Goal: Ask a question

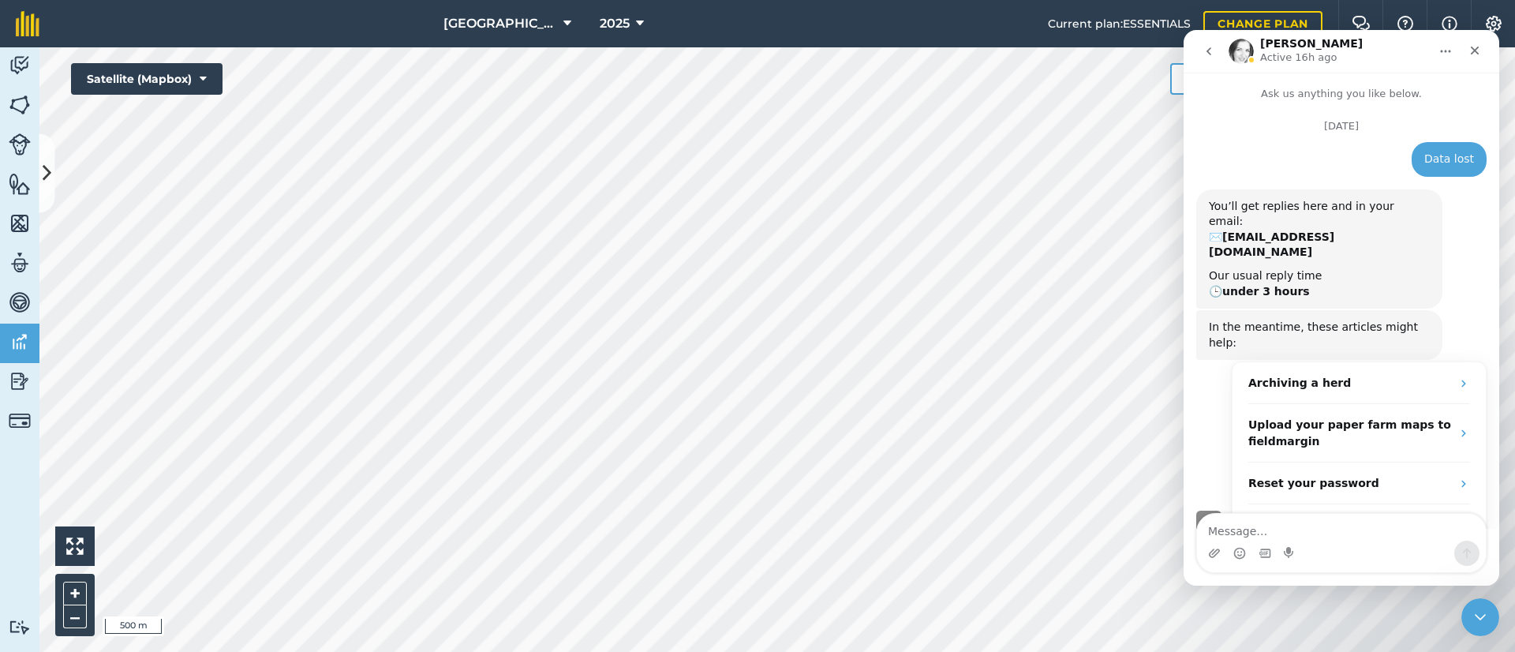
scroll to position [469, 0]
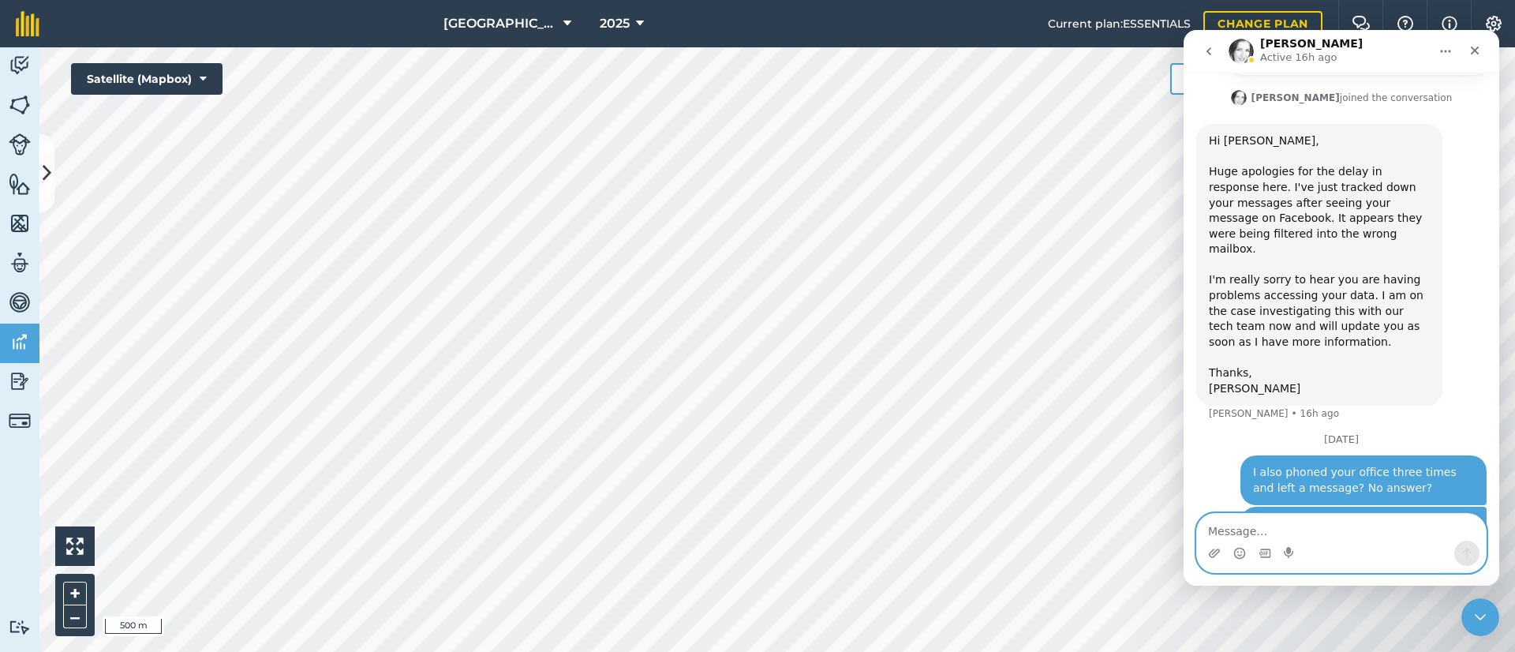
click at [1239, 533] on textarea "Message…" at bounding box center [1341, 527] width 289 height 27
type textarea "Any progress on my data problem?"
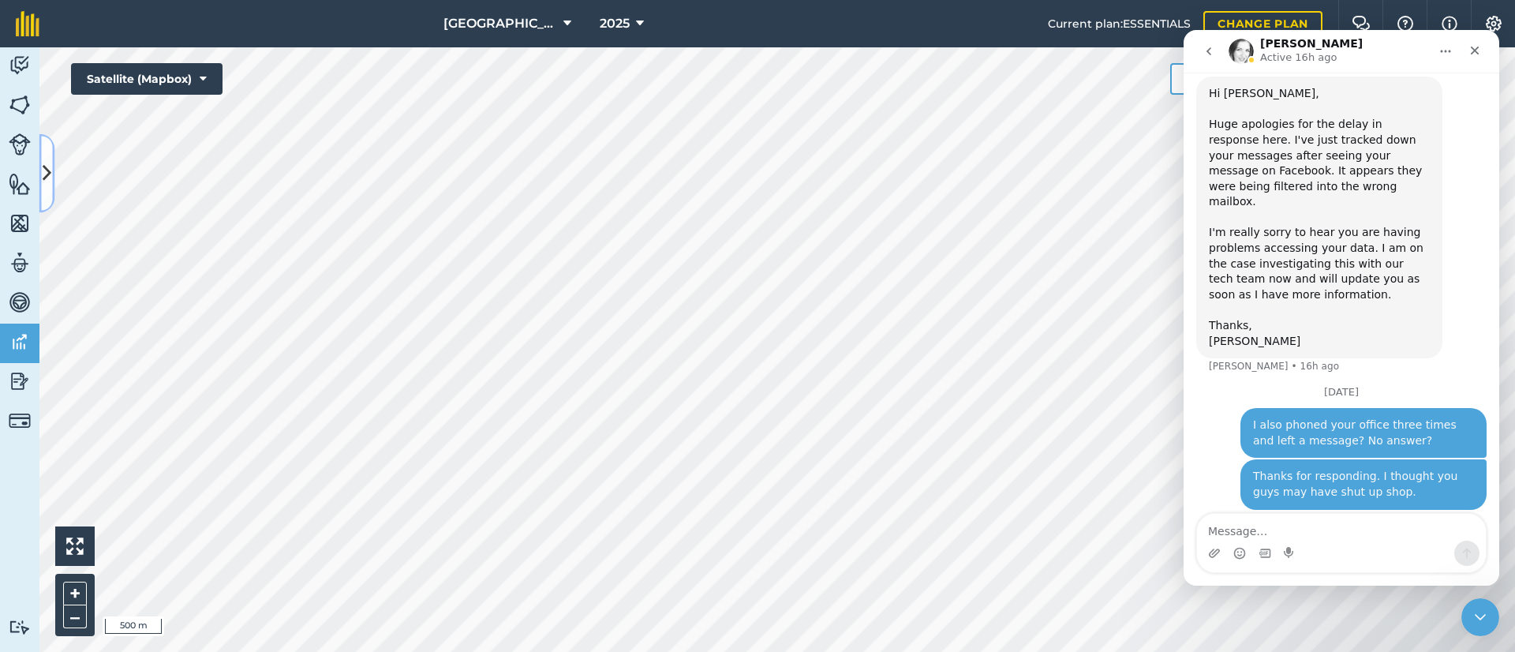
click at [48, 185] on icon at bounding box center [47, 173] width 9 height 28
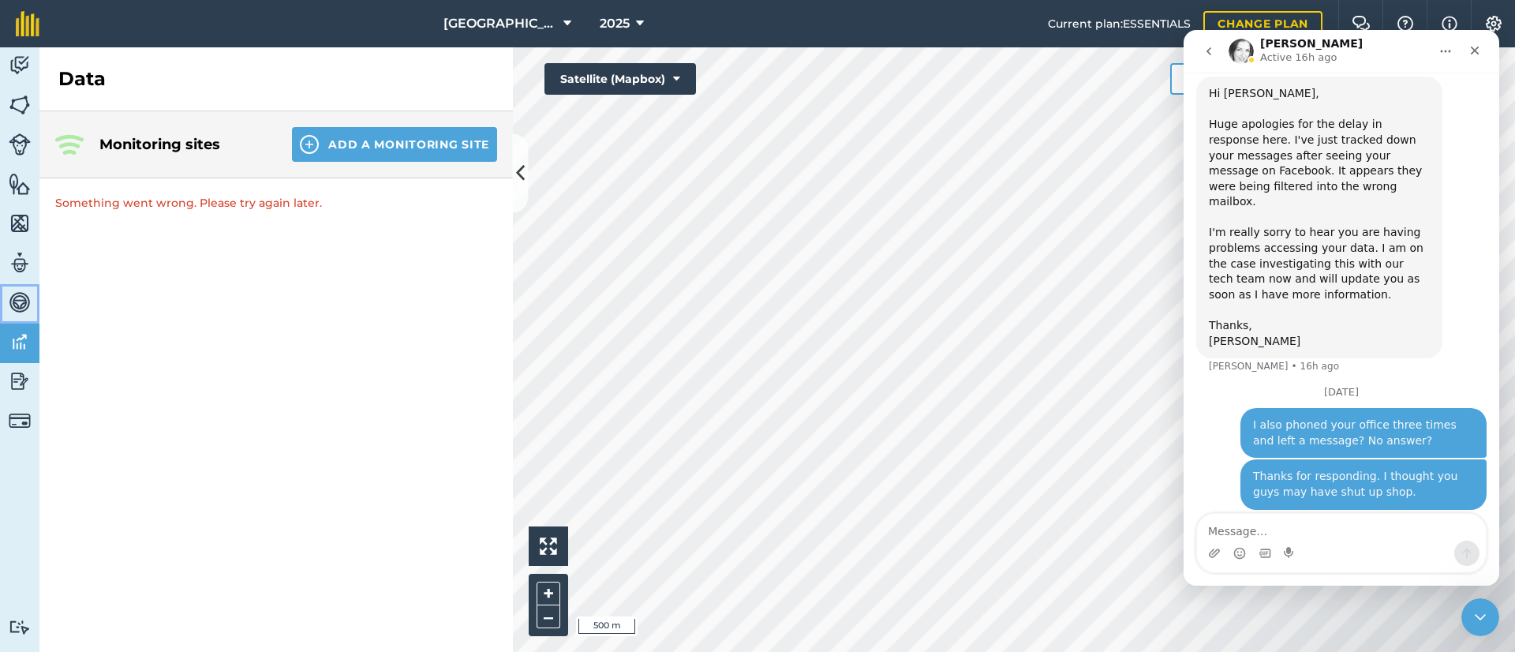
drag, startPoint x: 6, startPoint y: 294, endPoint x: 17, endPoint y: 290, distance: 12.8
click at [6, 294] on link "Vehicles" at bounding box center [19, 303] width 39 height 39
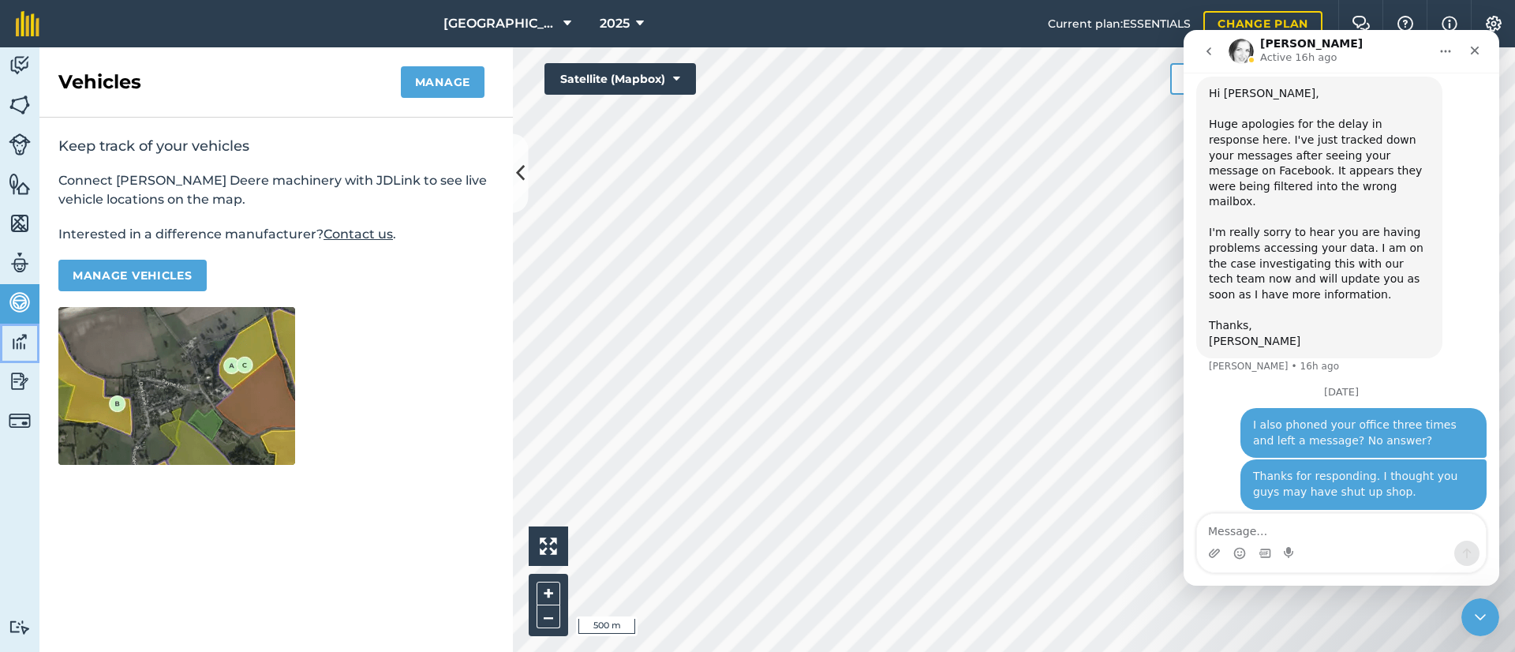
click at [14, 343] on img at bounding box center [20, 342] width 22 height 24
